Goal: Task Accomplishment & Management: Complete application form

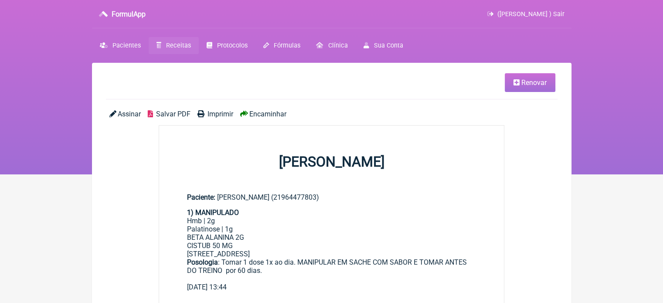
click at [169, 44] on span "Receitas" at bounding box center [178, 45] width 25 height 7
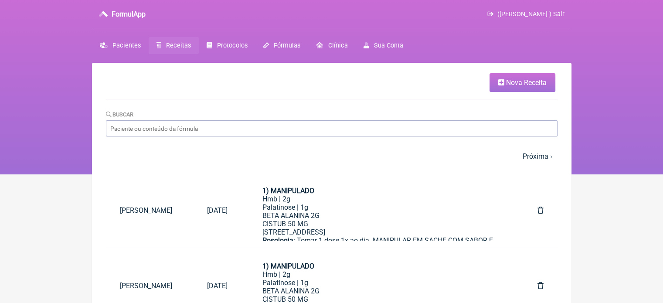
click at [515, 82] on span "Nova Receita" at bounding box center [526, 82] width 41 height 8
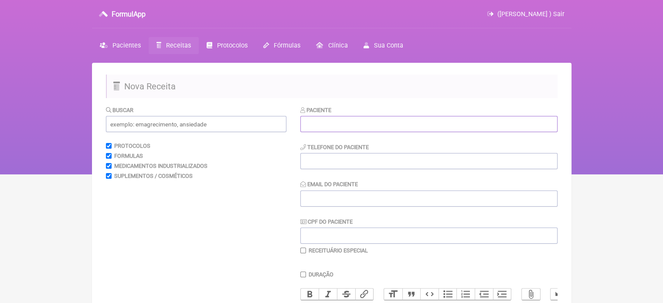
click at [373, 125] on input "text" at bounding box center [428, 124] width 257 height 16
paste input "ANA CRISTINA ADAUTO DA SILVA"
type input "ANA CRISTINA ADAUTO DA SILVA"
click at [343, 165] on input "tel" at bounding box center [428, 161] width 257 height 16
type input "21983078410"
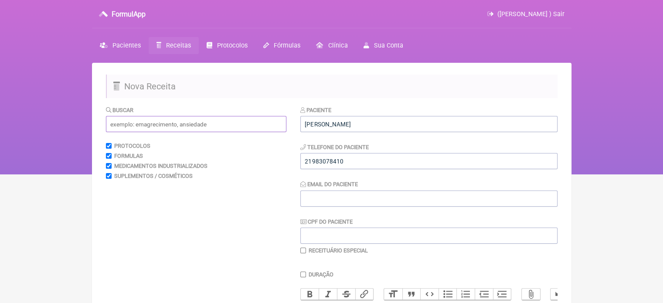
click at [184, 128] on input "text" at bounding box center [196, 124] width 180 height 16
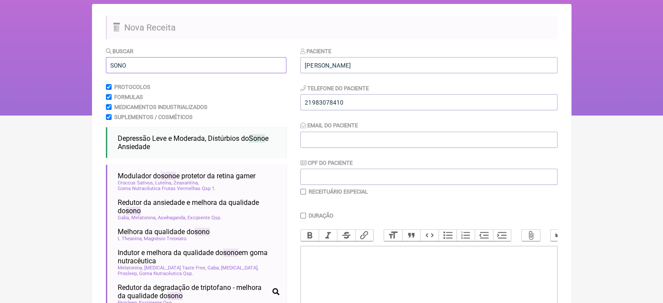
scroll to position [87, 0]
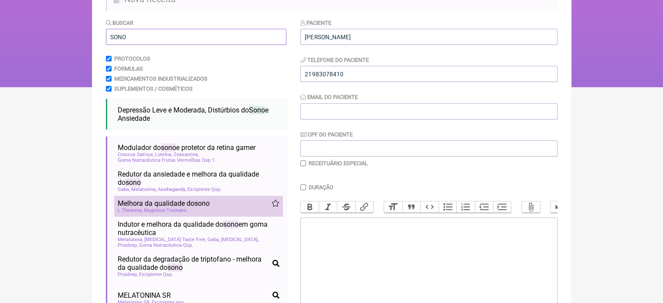
type input "SONO"
click at [176, 204] on span "Melhora da qualidade do sono" at bounding box center [164, 203] width 92 height 8
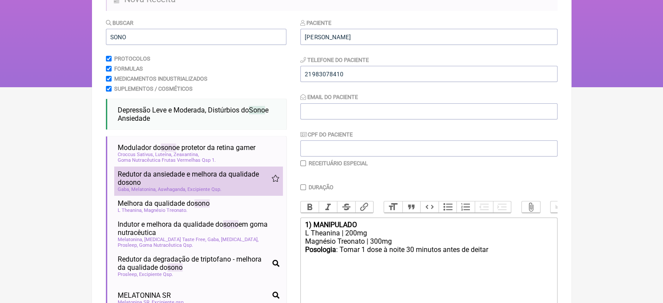
click at [176, 186] on span "Redutor da ansiedade e melhora da qualidade do sono" at bounding box center [195, 178] width 154 height 17
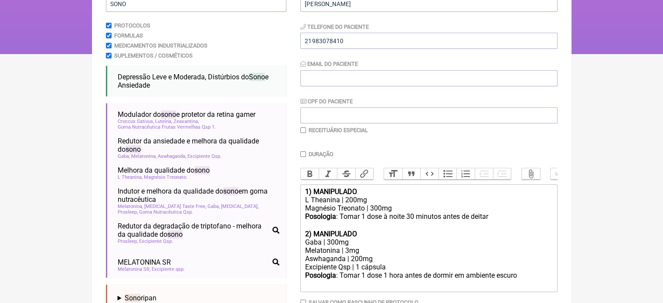
scroll to position [174, 0]
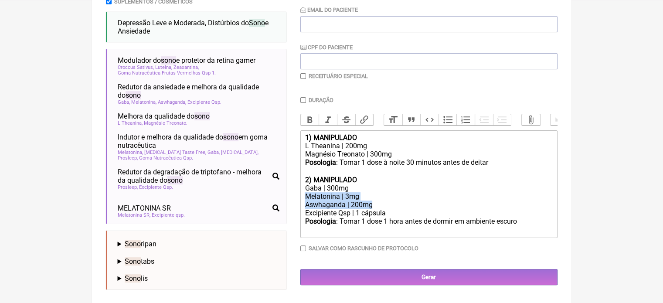
drag, startPoint x: 378, startPoint y: 210, endPoint x: 301, endPoint y: 205, distance: 77.7
click at [301, 205] on trix-editor "1) MANIPULADO L Theanina | 200mg Magnésio Treonato | 300mg Posologia : Tomar 1 …" at bounding box center [428, 184] width 257 height 108
copy trix-editor "Melatonina | 3mg Aswhaganda | 200mg"
click at [398, 158] on div "Magnésio Treonato | 300mg" at bounding box center [429, 154] width 248 height 8
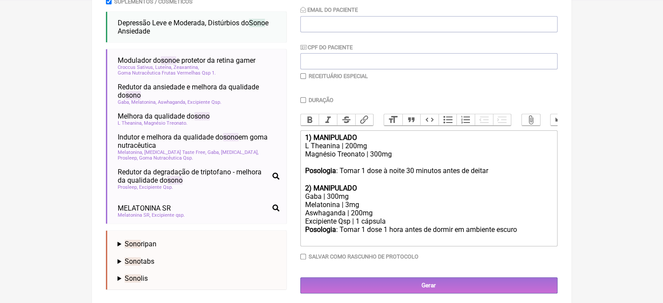
paste trix-editor "Melatonina | 3mg</div><div>Aswhaganda | 200mg"
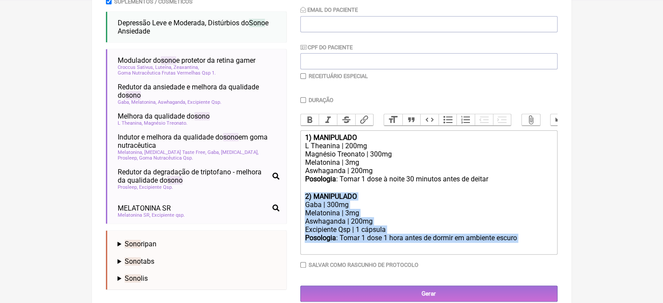
drag, startPoint x: 526, startPoint y: 251, endPoint x: 300, endPoint y: 201, distance: 231.6
click at [300, 201] on form "Buscar SONO Protocolos Formulas Medicamentos Industrializados Suplementos / Cos…" at bounding box center [332, 116] width 452 height 371
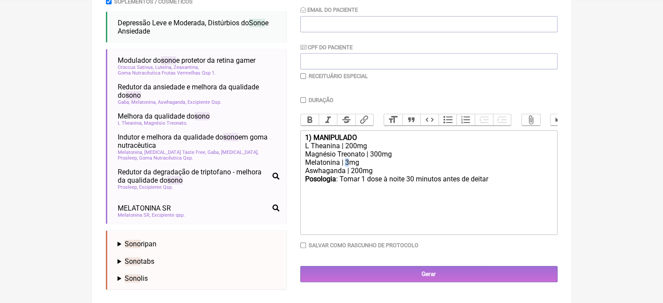
click at [346, 167] on div "Magnésio Treonato | 300mg Melatonina | 3mg" at bounding box center [429, 158] width 248 height 17
type trix-editor "<div><strong>1) MANIPULADO</strong></div><div>L Theanina | 200mg</div><div>Magn…"
click at [303, 99] on input "Duração" at bounding box center [303, 100] width 6 height 6
checkbox input "true"
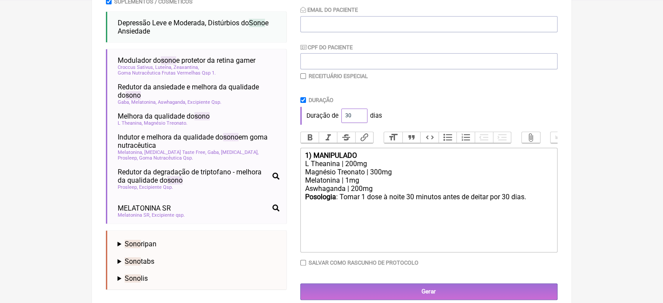
drag, startPoint x: 353, startPoint y: 115, endPoint x: 331, endPoint y: 116, distance: 21.4
click at [331, 116] on div "Duração de 30 dias" at bounding box center [428, 115] width 257 height 17
type input "60"
click at [420, 109] on div "Duração de 60 dias" at bounding box center [428, 115] width 257 height 17
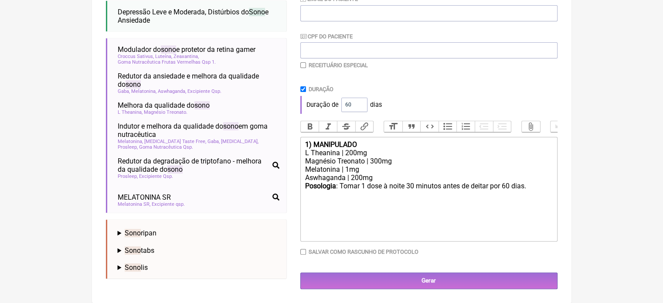
scroll to position [192, 0]
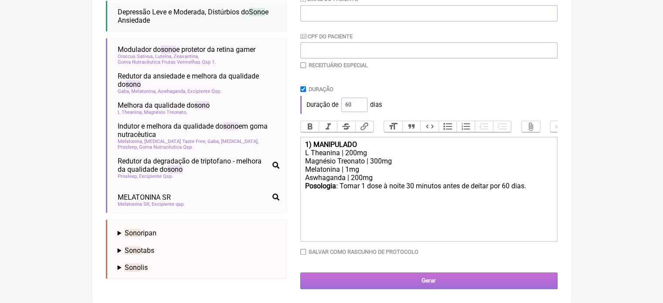
click at [390, 283] on input "Gerar" at bounding box center [428, 280] width 257 height 16
type input "X@X"
click at [419, 283] on input "Gerar" at bounding box center [428, 280] width 257 height 16
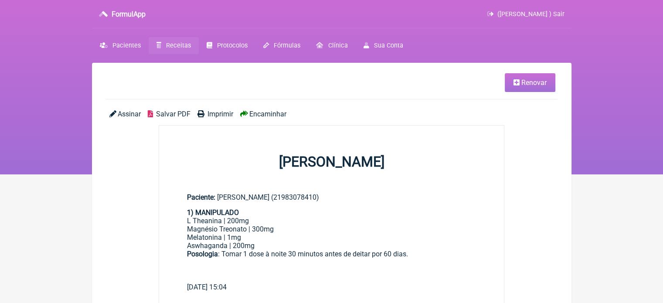
click at [217, 116] on span "Imprimir" at bounding box center [221, 114] width 26 height 8
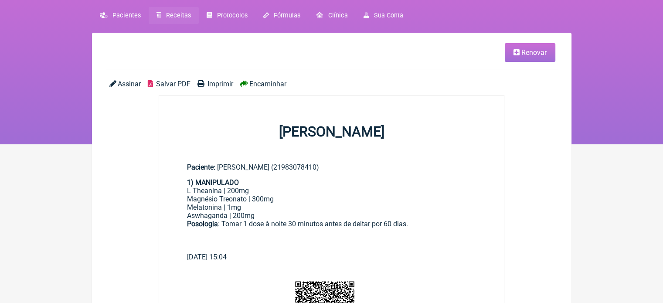
scroll to position [44, 0]
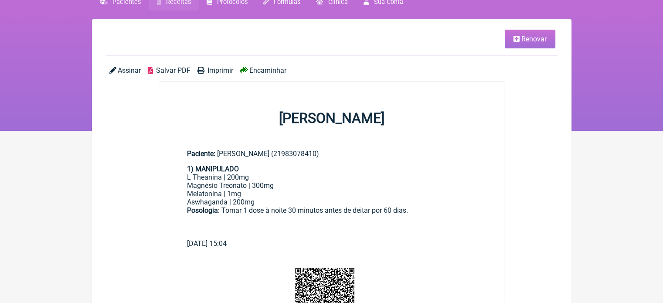
click at [535, 43] on span "Renovar" at bounding box center [533, 39] width 25 height 8
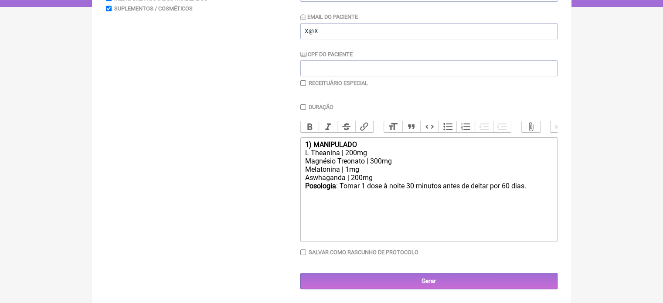
scroll to position [174, 0]
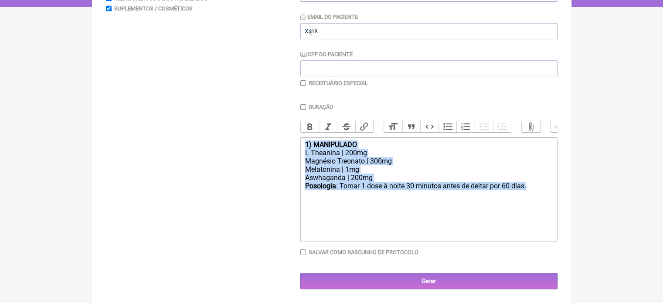
drag, startPoint x: 538, startPoint y: 190, endPoint x: 289, endPoint y: 138, distance: 254.2
click at [289, 138] on form "Buscar Protocolos Formulas Medicamentos Industrializados Suplementos / Cosmétic…" at bounding box center [332, 113] width 452 height 351
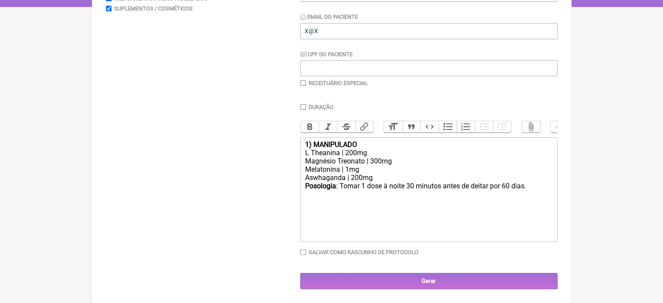
type trix-editor "<div><br><br></div><div><br><br></div>"
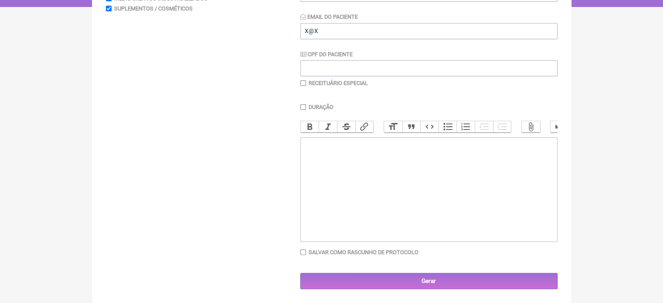
scroll to position [0, 0]
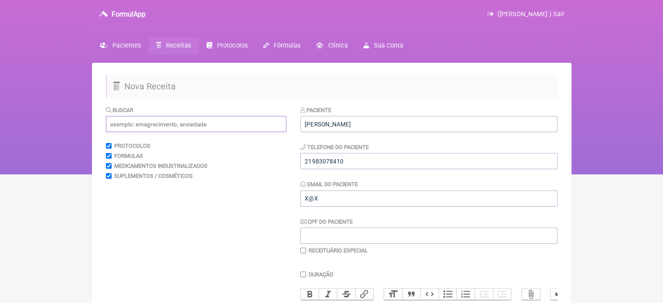
click at [141, 120] on input "text" at bounding box center [196, 124] width 180 height 16
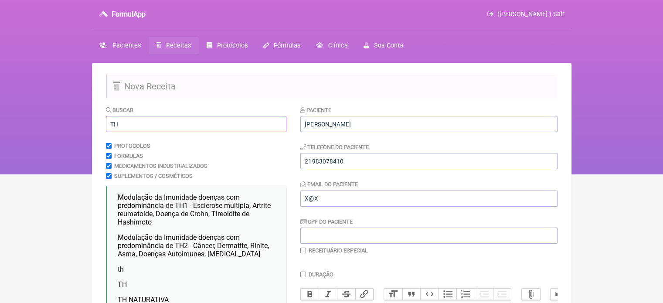
scroll to position [87, 0]
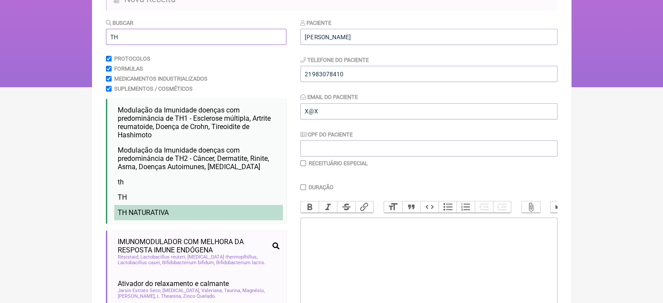
type input "TH"
click at [174, 209] on li "TH NATURATIVA" at bounding box center [198, 212] width 169 height 15
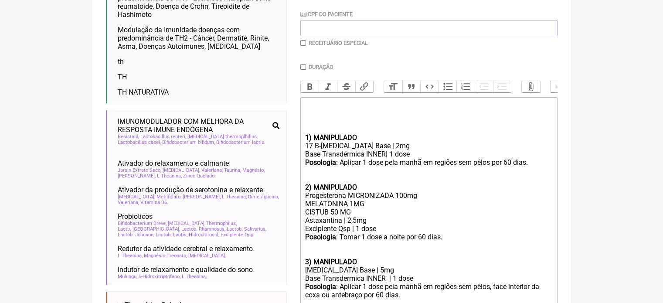
scroll to position [218, 0]
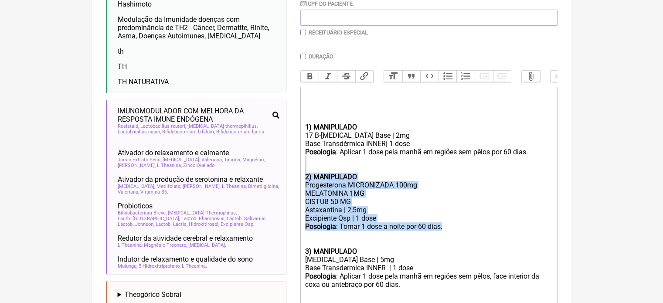
drag, startPoint x: 452, startPoint y: 233, endPoint x: 292, endPoint y: 177, distance: 169.5
click at [292, 177] on form "Buscar TH Protocolos Formulas Medicamentos Industrializados Suplementos / Cosmé…" at bounding box center [332, 161] width 452 height 547
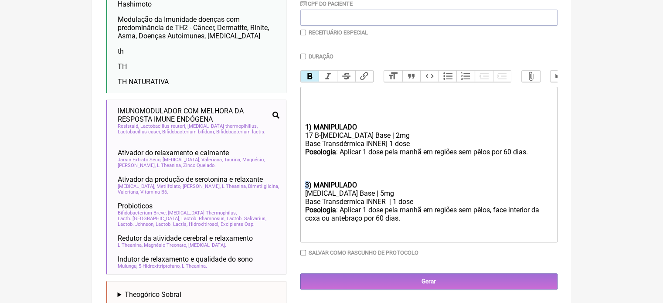
drag, startPoint x: 309, startPoint y: 192, endPoint x: 303, endPoint y: 194, distance: 6.2
click at [303, 194] on trix-editor "1) MANIPULADO 17 B-Estradiol Base | 2mg Base Transdérmica INNER| 1 dose Posolog…" at bounding box center [428, 165] width 257 height 156
click at [371, 197] on div "[MEDICAL_DATA] Base | 5mg" at bounding box center [429, 193] width 248 height 8
type trix-editor "<div><br><br></div><div><br><br></div><div><strong>1) MANIPULADO</strong></div>…"
click at [303, 31] on input "checkbox" at bounding box center [303, 33] width 6 height 6
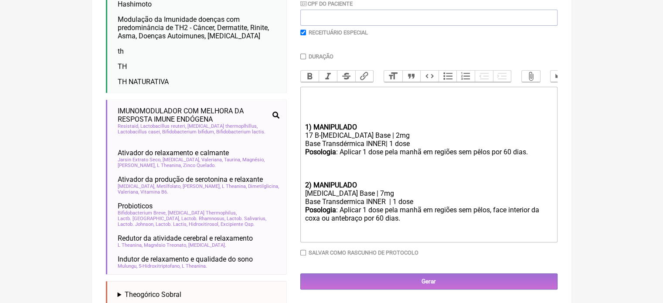
checkbox input "true"
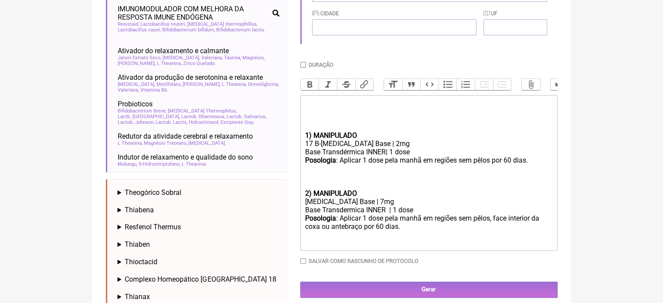
scroll to position [364, 0]
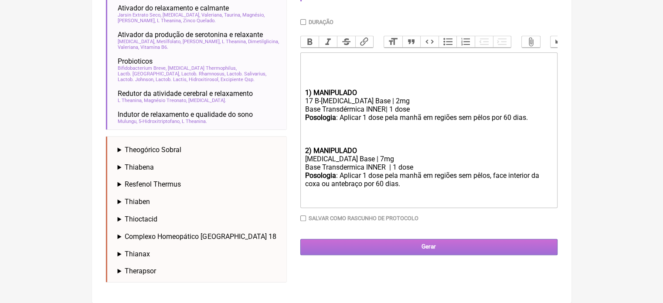
click at [420, 253] on input "Gerar" at bounding box center [428, 247] width 257 height 16
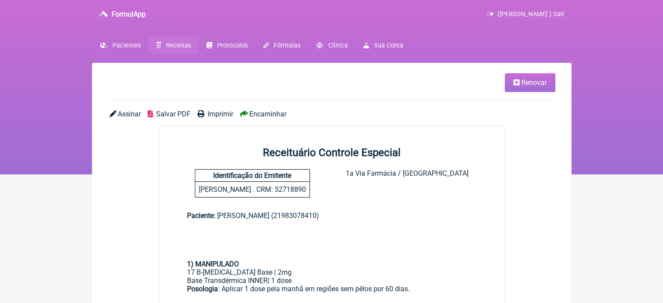
click at [210, 113] on span "Imprimir" at bounding box center [221, 114] width 26 height 8
click at [166, 42] on span "Receitas" at bounding box center [178, 45] width 25 height 7
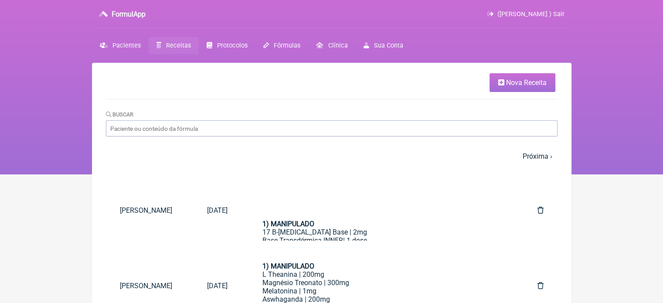
click at [527, 85] on span "Nova Receita" at bounding box center [526, 82] width 41 height 8
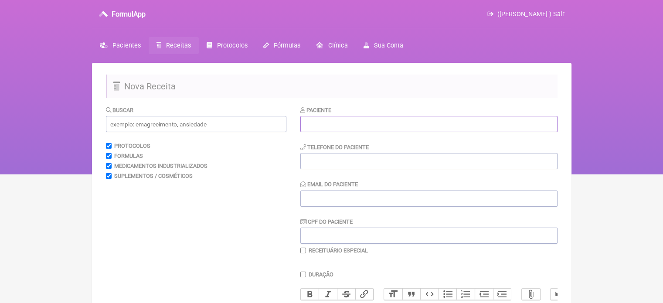
click at [327, 123] on input "text" at bounding box center [428, 124] width 257 height 16
paste input "[PERSON_NAME]"
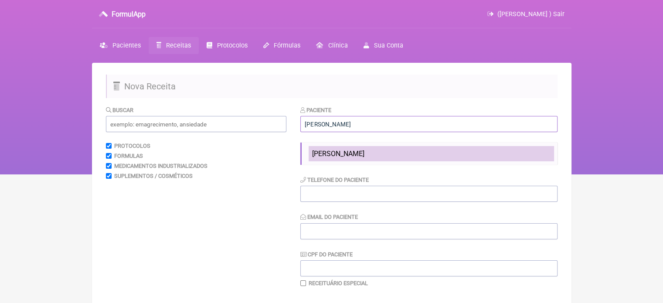
type input "[PERSON_NAME]"
click at [338, 159] on li "[PERSON_NAME]" at bounding box center [431, 153] width 245 height 15
type input "21984741130"
type input "X@X"
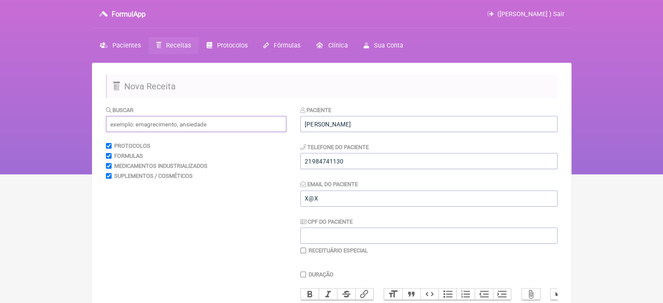
click at [197, 125] on input "text" at bounding box center [196, 124] width 180 height 16
click at [112, 38] on link "Pacientes" at bounding box center [120, 45] width 57 height 17
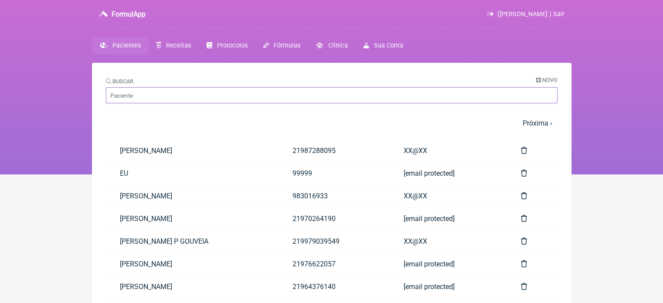
click at [130, 94] on input "Buscar" at bounding box center [332, 95] width 452 height 16
paste input "MARCIA VALU BARBOSA CUNHA"
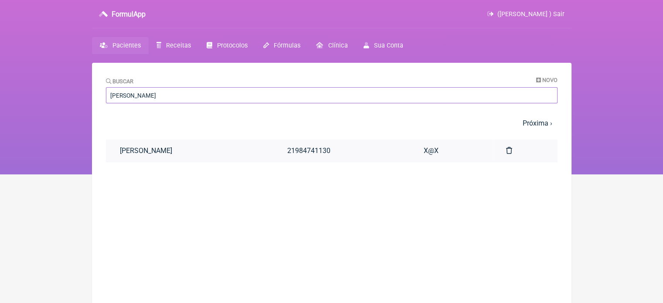
type input "MARCIA VALU BARBOSA CUNHA"
click at [172, 153] on link "MARCIA VALU BARBOSA CUNHA" at bounding box center [189, 151] width 167 height 22
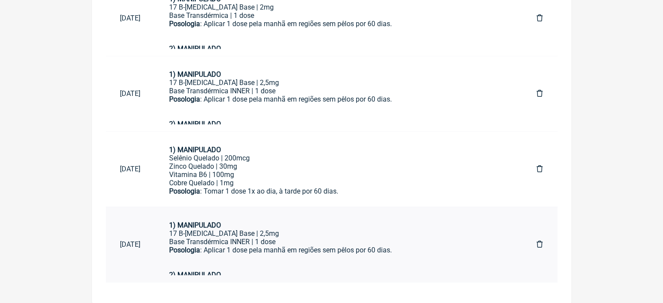
click at [286, 252] on div "Posologia : Aplicar 1 dose pela manhã em regiões sem pêlos por 60 dias." at bounding box center [339, 258] width 340 height 25
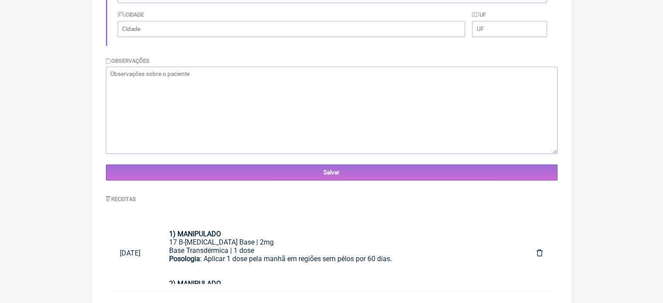
scroll to position [266, 0]
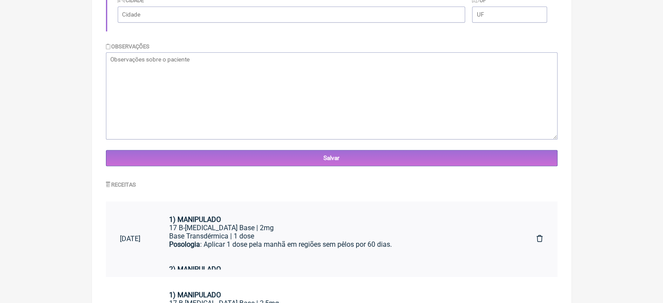
click at [248, 247] on div "Posologia : Aplicar 1 dose pela manhã em regiões sem pêlos por 60 dias." at bounding box center [339, 252] width 340 height 25
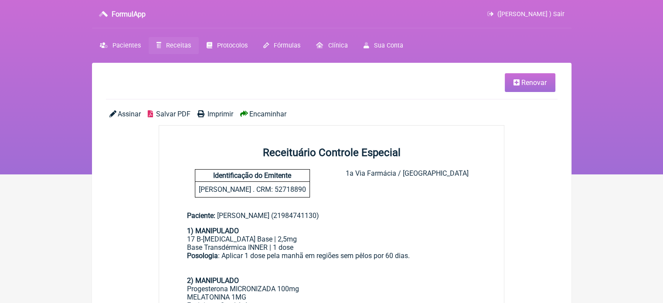
click at [209, 113] on span "Imprimir" at bounding box center [221, 114] width 26 height 8
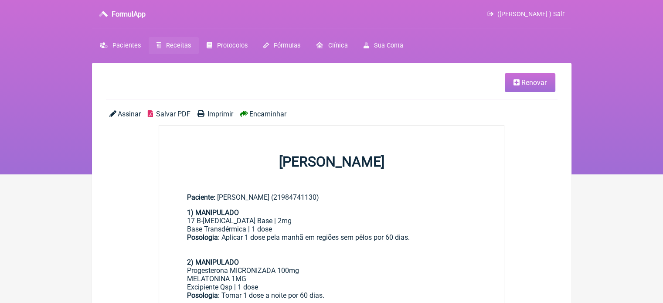
click at [525, 85] on span "Renovar" at bounding box center [533, 82] width 25 height 8
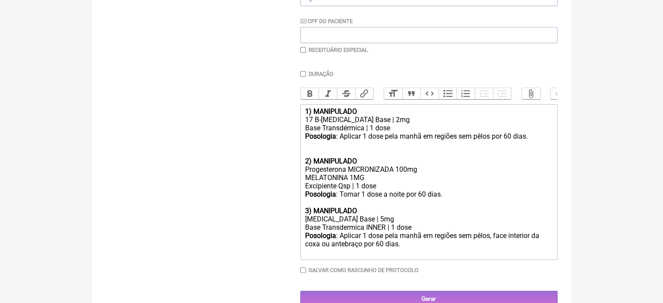
scroll to position [226, 0]
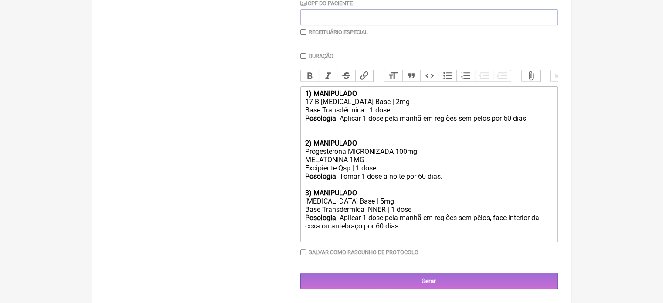
click at [401, 228] on div "Posologia : Aplicar 1 dose pela manhã em regiões sem pêlos, face interior da co…" at bounding box center [429, 226] width 248 height 25
type trix-editor "<div><strong>1) MANIPULADO</strong></div><div>17 B-[MEDICAL_DATA] Base | 2mg</d…"
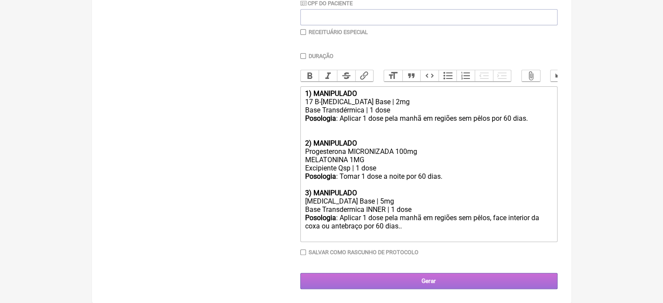
click at [415, 279] on input "Gerar" at bounding box center [428, 281] width 257 height 16
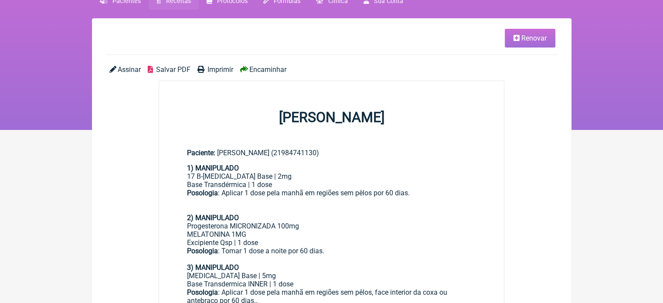
scroll to position [44, 0]
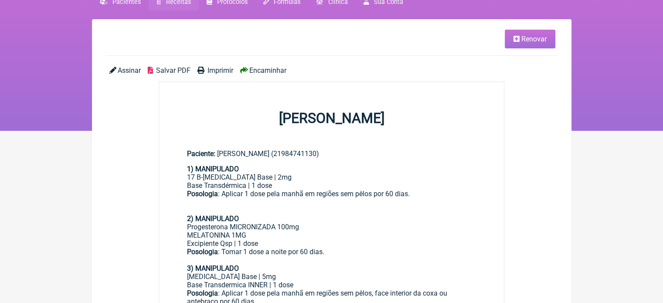
click at [218, 67] on span "Imprimir" at bounding box center [221, 70] width 26 height 8
click at [219, 68] on span "Imprimir" at bounding box center [221, 70] width 26 height 8
